Goal: Understand process/instructions

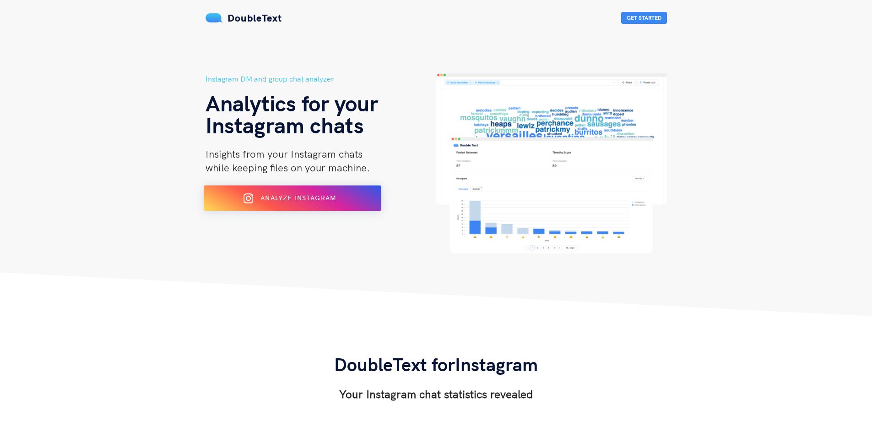
click at [256, 205] on div at bounding box center [253, 198] width 8 height 15
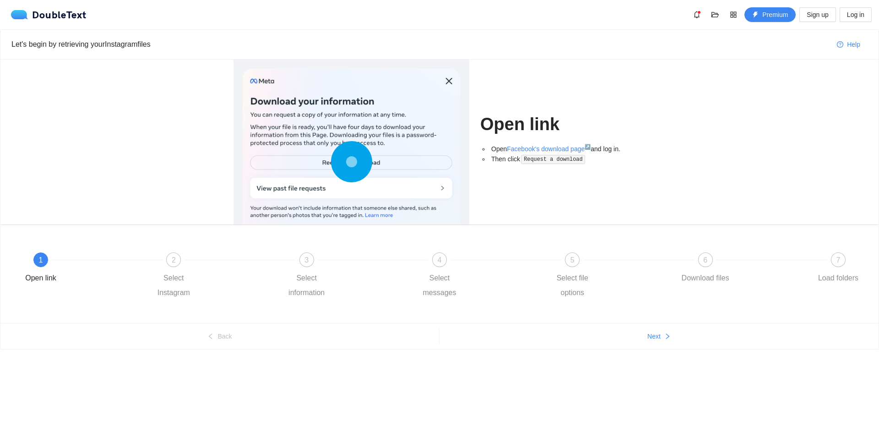
click at [345, 184] on div at bounding box center [351, 164] width 217 height 190
click at [399, 196] on div at bounding box center [351, 164] width 217 height 190
click at [377, 165] on div at bounding box center [351, 164] width 217 height 190
click at [443, 79] on div at bounding box center [351, 164] width 217 height 190
click at [452, 83] on div at bounding box center [351, 164] width 217 height 190
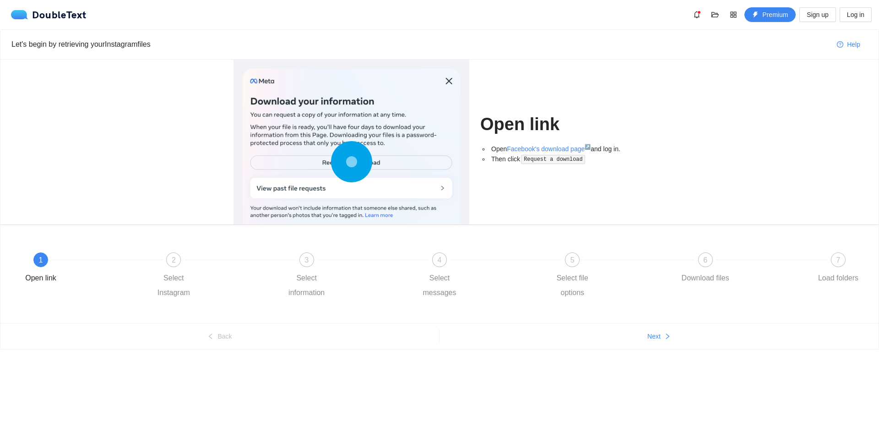
click at [566, 157] on code "Request a download" at bounding box center [553, 159] width 64 height 9
click at [493, 166] on div "Open Facebook's download page ↗ and log in. Then click Request a download" at bounding box center [562, 157] width 165 height 27
